Goal: Go to known website: Go to known website

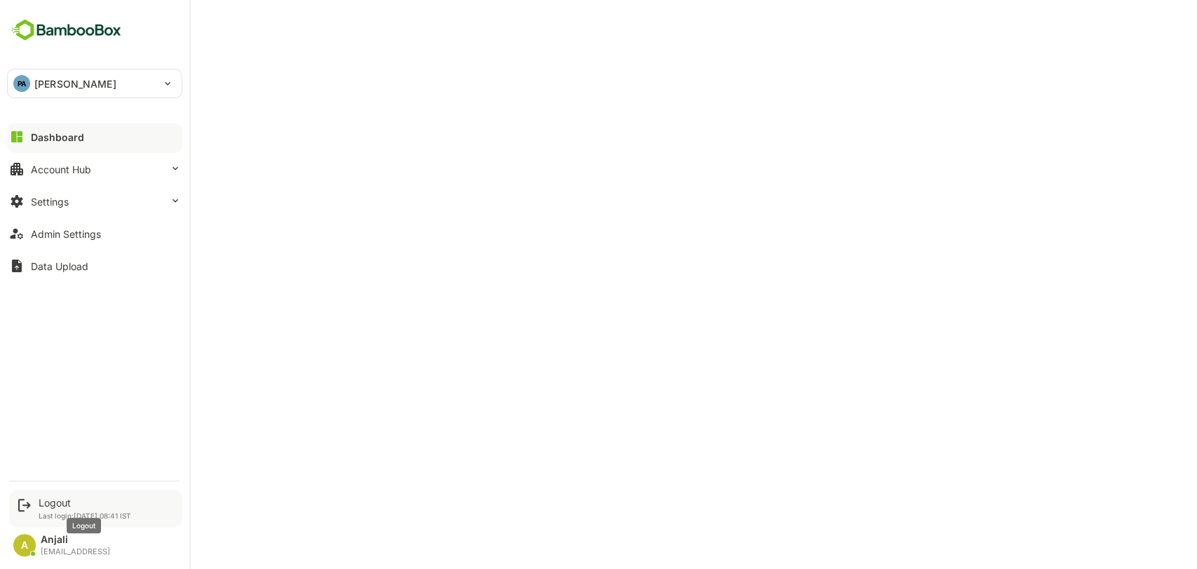
click at [52, 497] on div "Logout" at bounding box center [85, 503] width 93 height 12
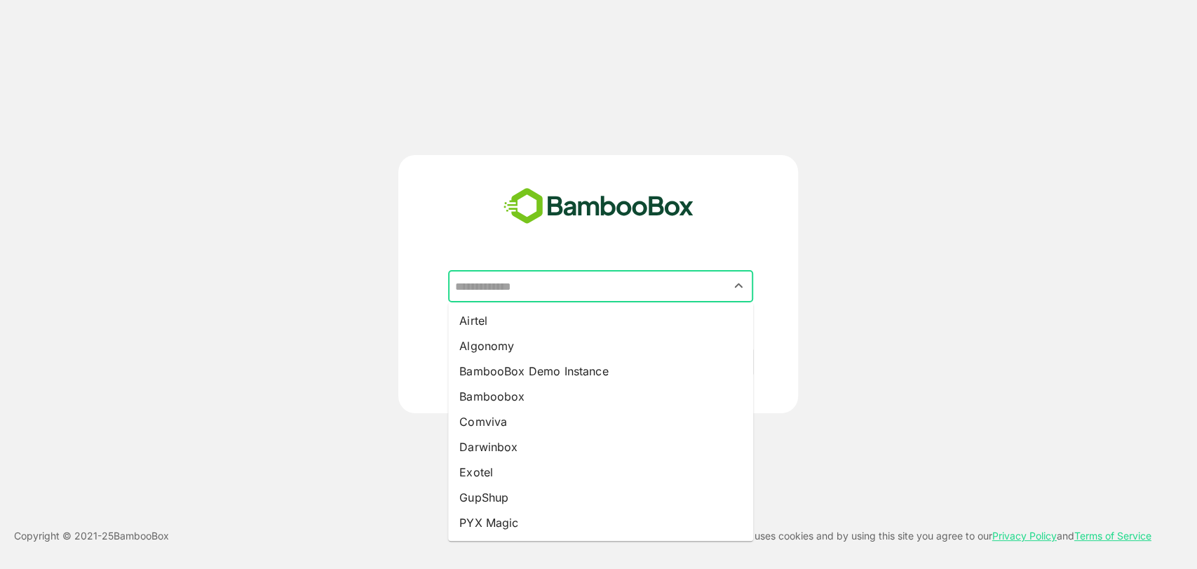
click at [554, 276] on input "text" at bounding box center [601, 286] width 300 height 27
click at [498, 462] on li "Exotel" at bounding box center [600, 471] width 305 height 25
type input "******"
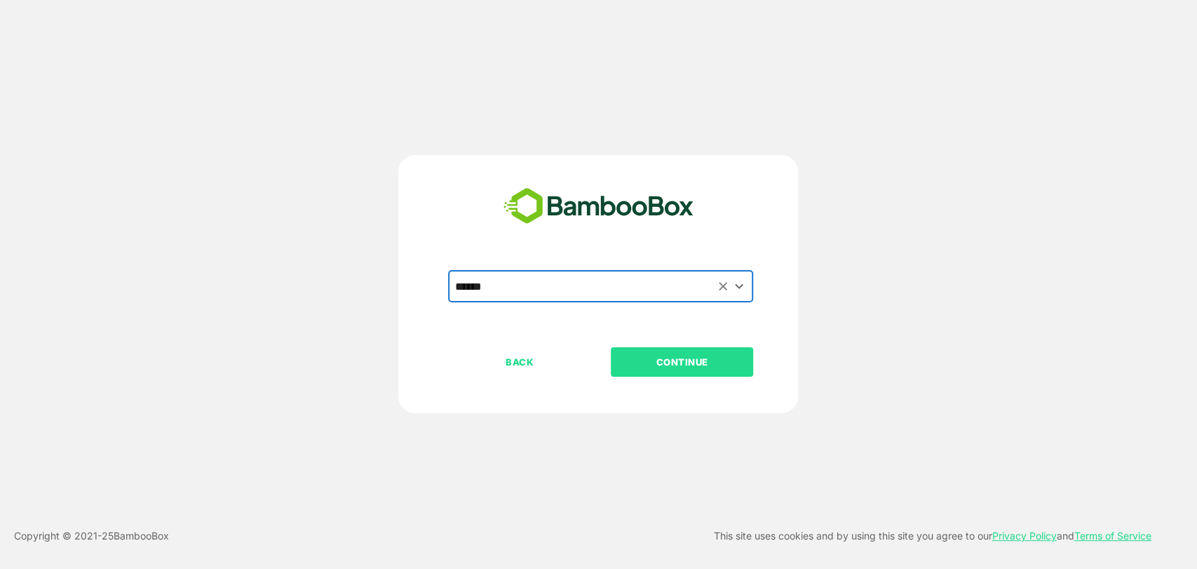
click at [662, 365] on p "CONTINUE" at bounding box center [682, 361] width 140 height 15
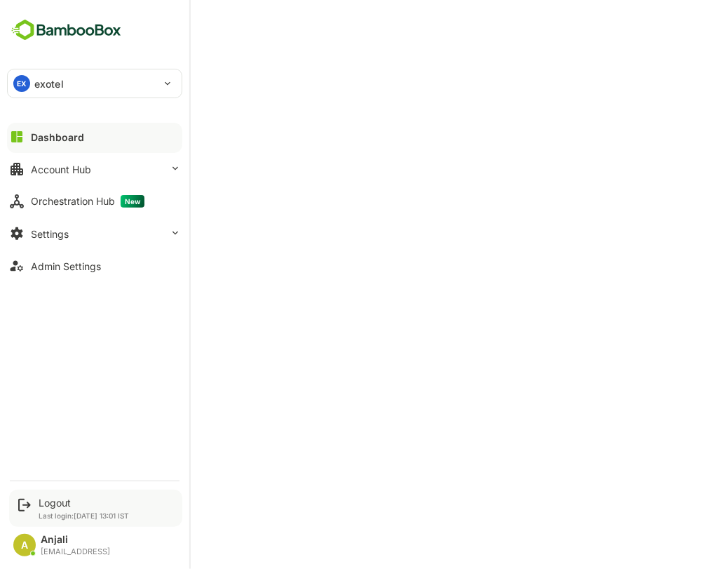
click at [51, 495] on div "Logout Last login: [DATE] 13:01 IST" at bounding box center [95, 508] width 173 height 37
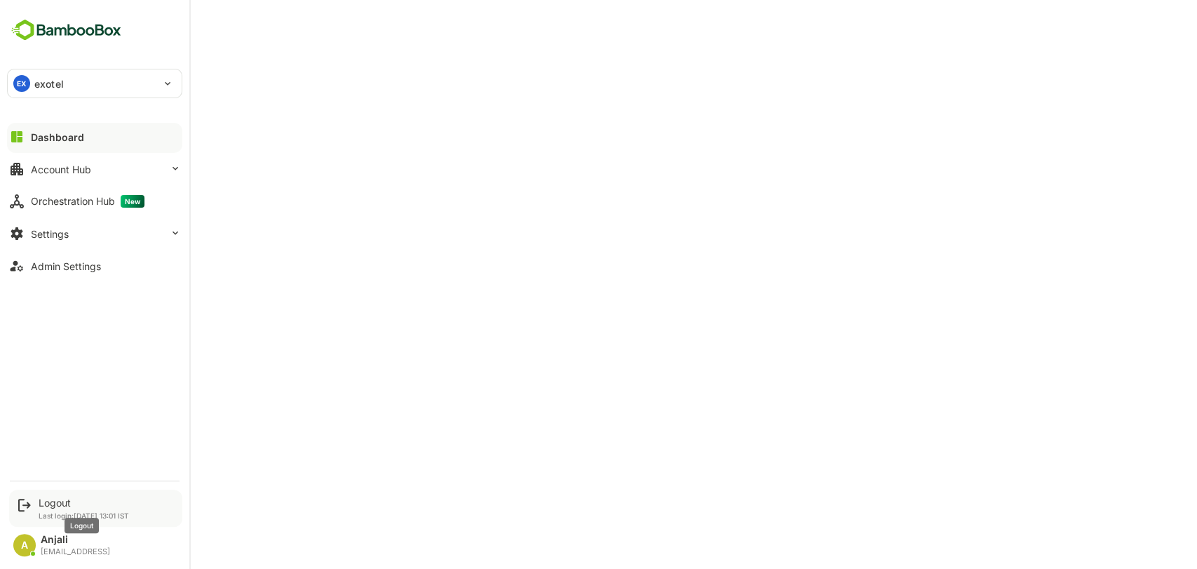
click at [52, 506] on div "Logout" at bounding box center [84, 503] width 90 height 12
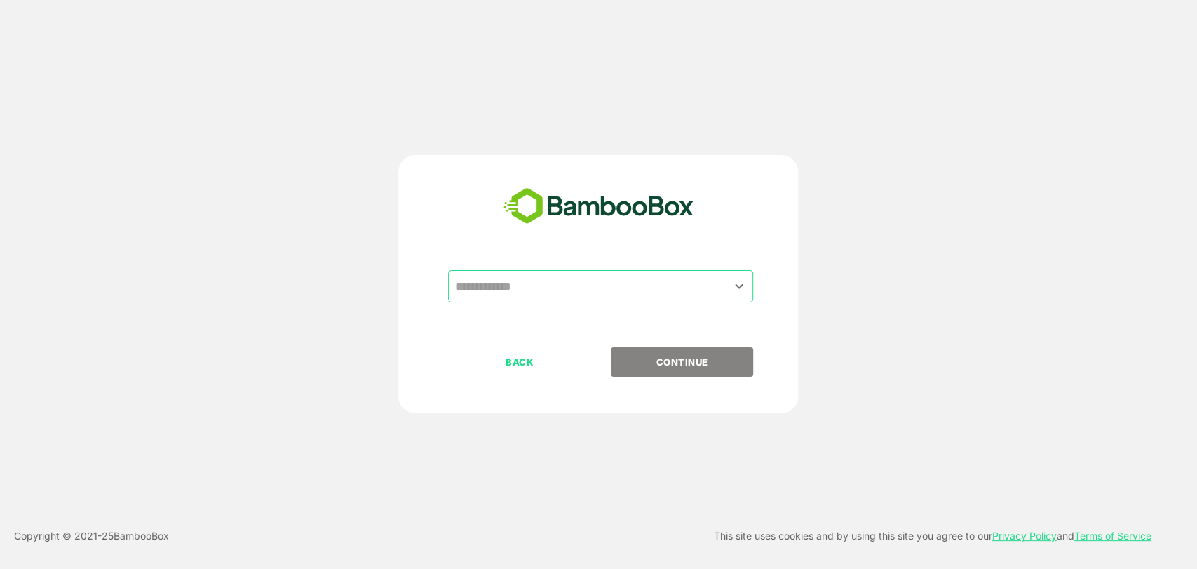
click at [567, 287] on input "text" at bounding box center [601, 286] width 300 height 27
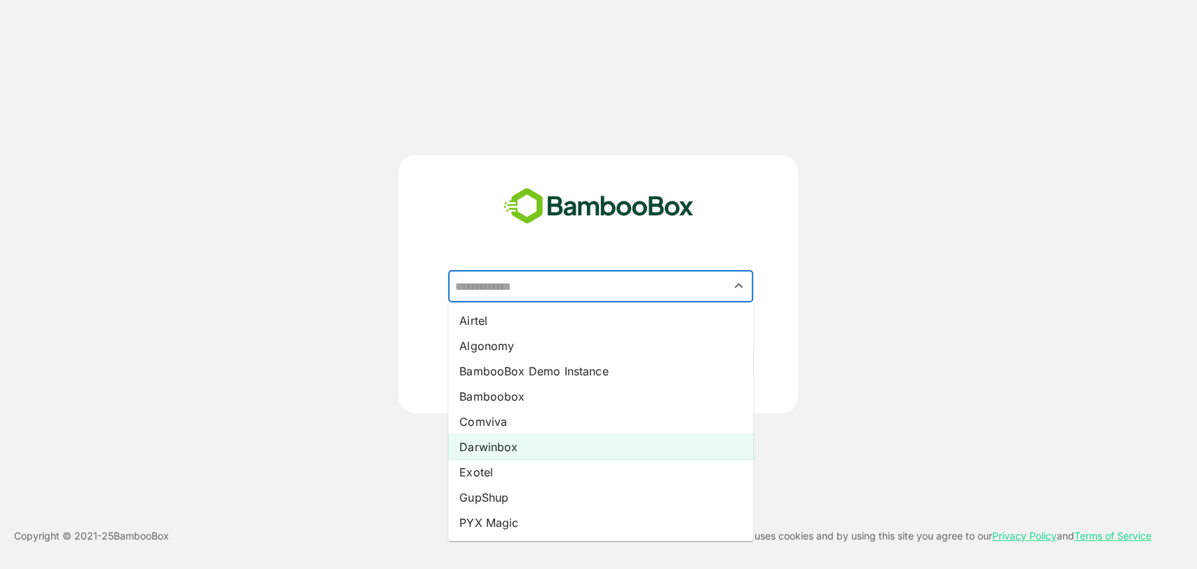
click at [497, 448] on li "Darwinbox" at bounding box center [600, 446] width 305 height 25
type input "*********"
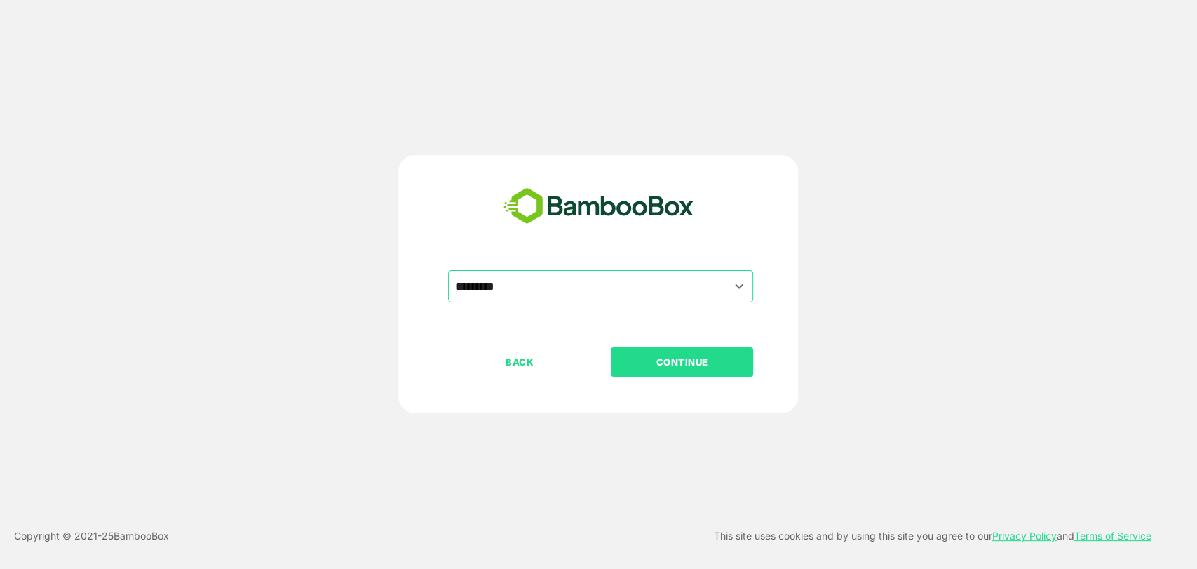
click at [661, 365] on p "CONTINUE" at bounding box center [682, 361] width 140 height 15
